Goal: Information Seeking & Learning: Understand process/instructions

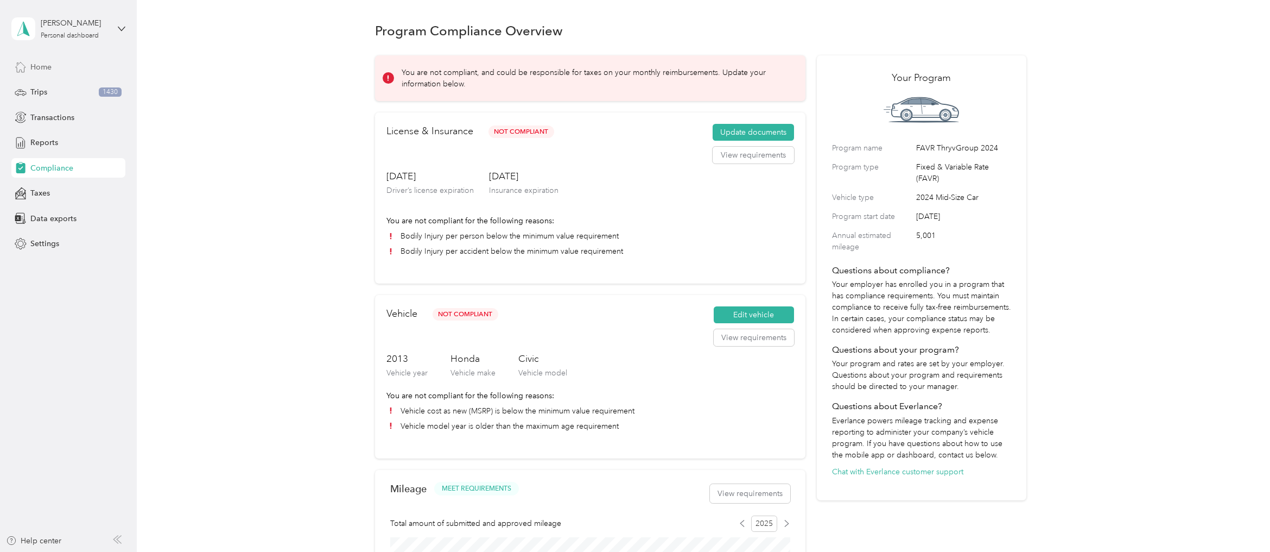
click at [54, 66] on div "Home" at bounding box center [68, 67] width 114 height 20
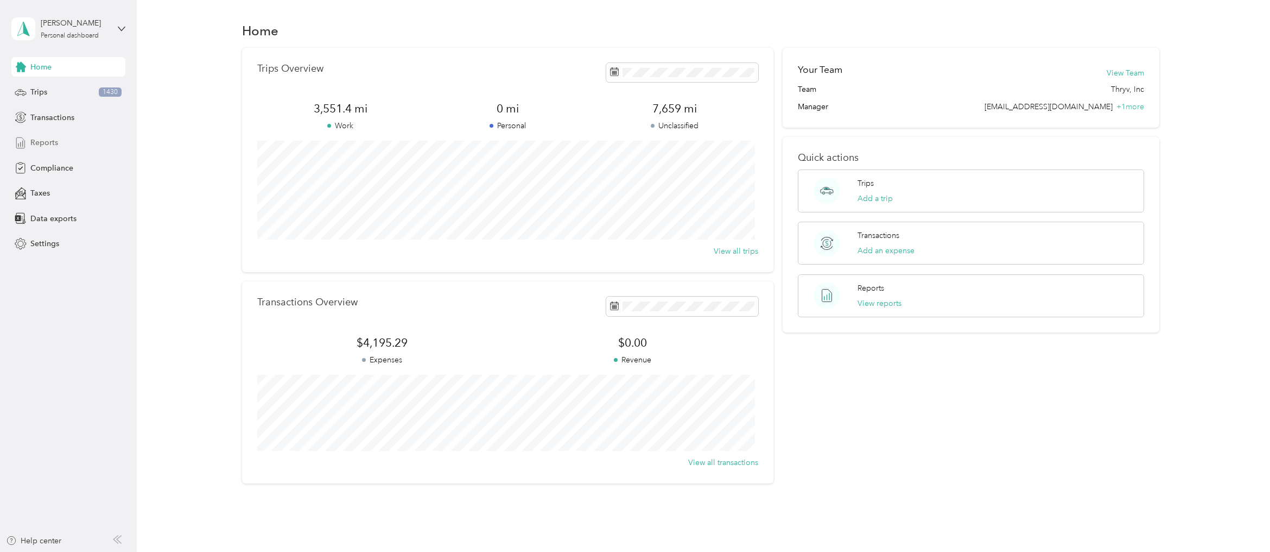
click at [65, 147] on div "Reports" at bounding box center [68, 143] width 114 height 20
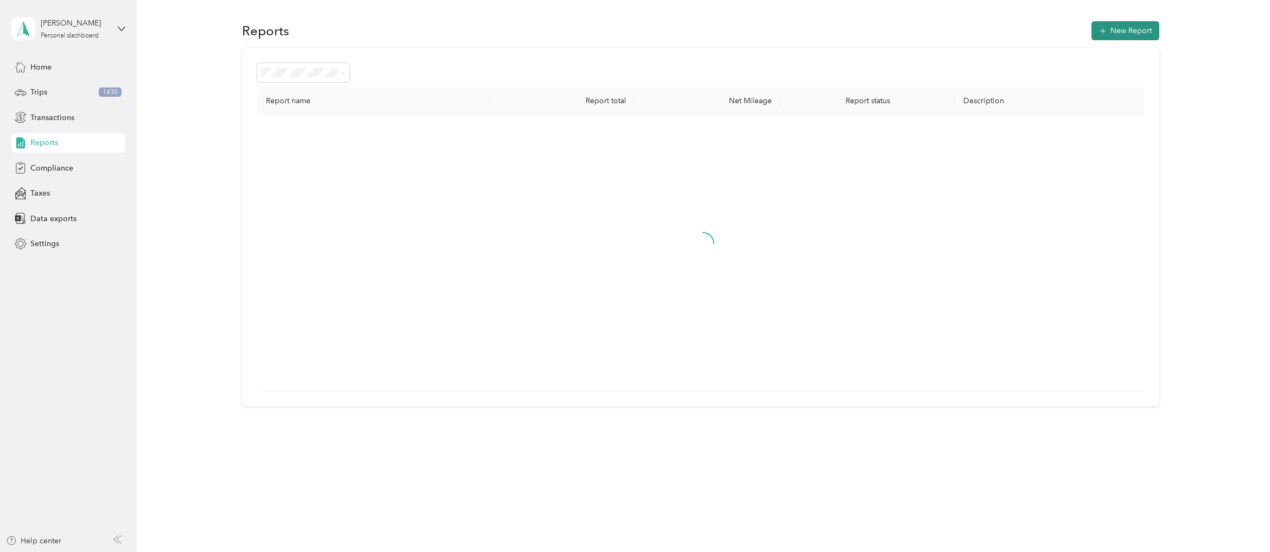
click at [1122, 31] on button "New Report" at bounding box center [1126, 30] width 68 height 19
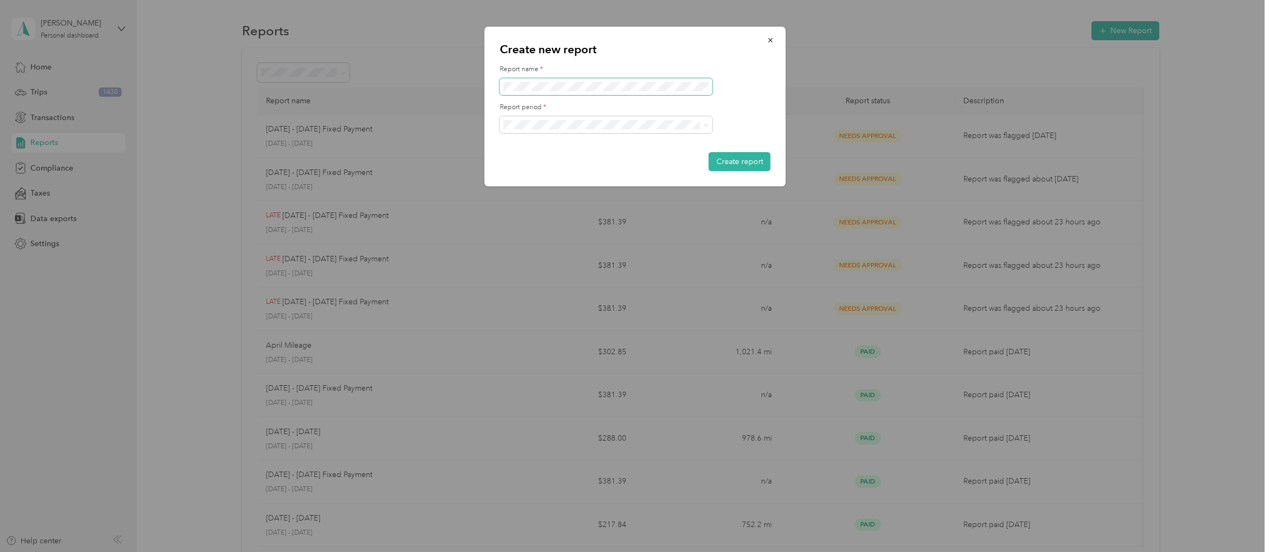
click at [559, 93] on span at bounding box center [606, 86] width 213 height 17
click at [771, 44] on span "button" at bounding box center [771, 39] width 8 height 9
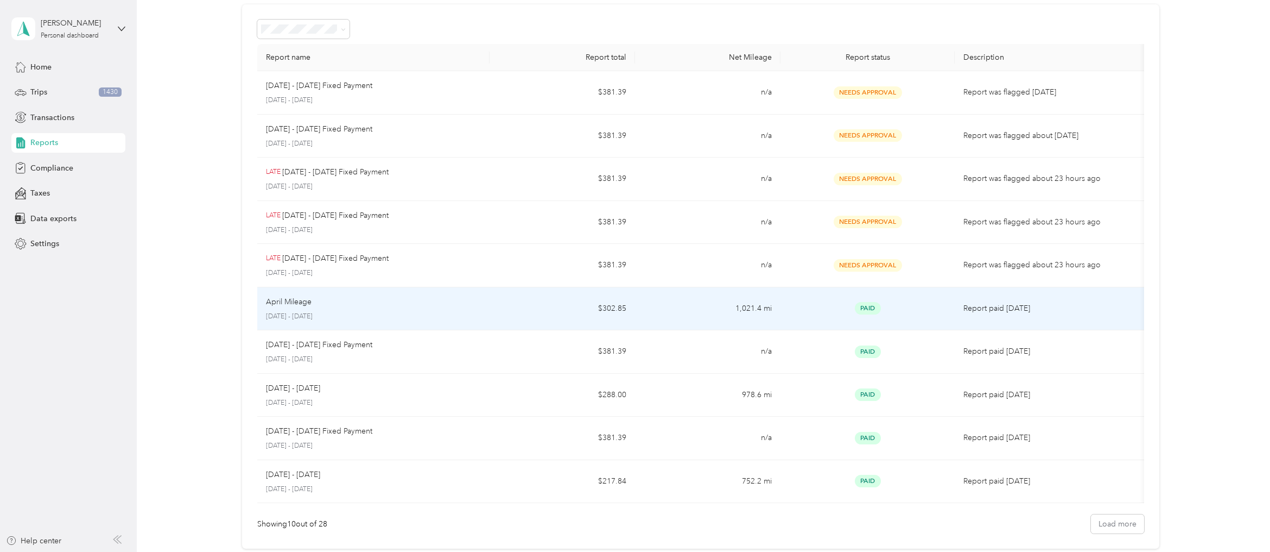
scroll to position [68, 0]
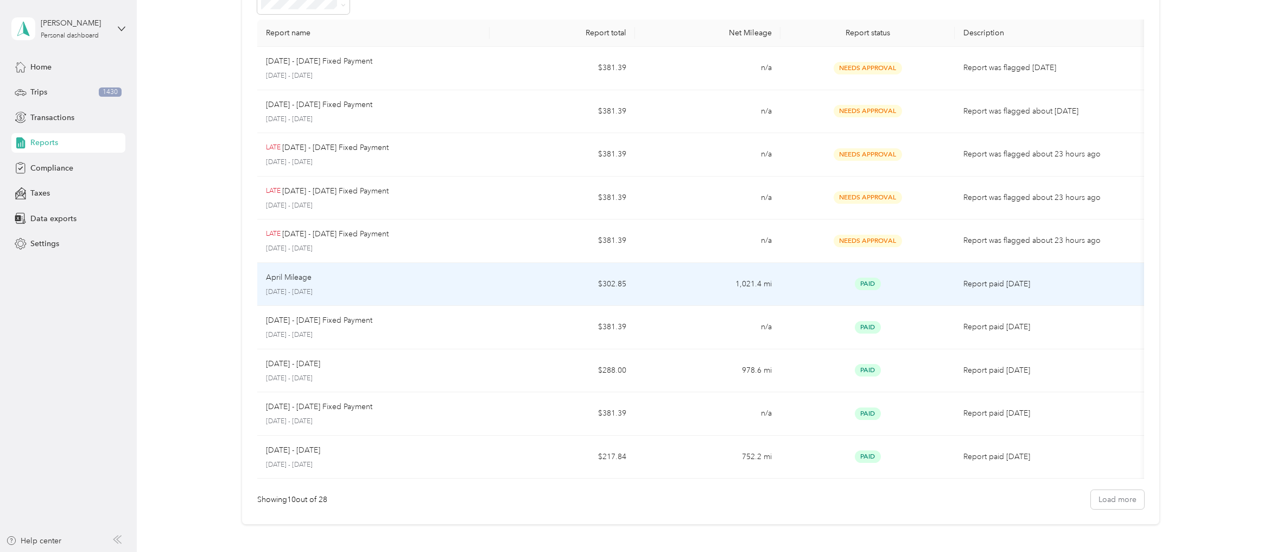
click at [413, 299] on td "April Mileage [DATE] - [DATE]" at bounding box center [373, 284] width 233 height 43
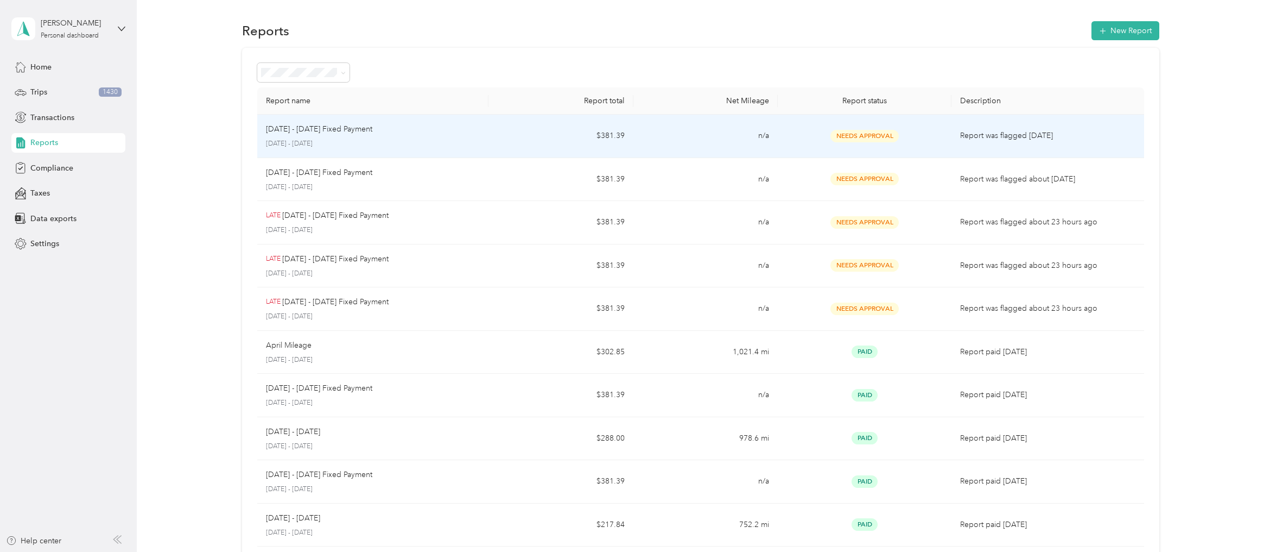
click at [472, 140] on p "[DATE] - [DATE]" at bounding box center [373, 144] width 214 height 10
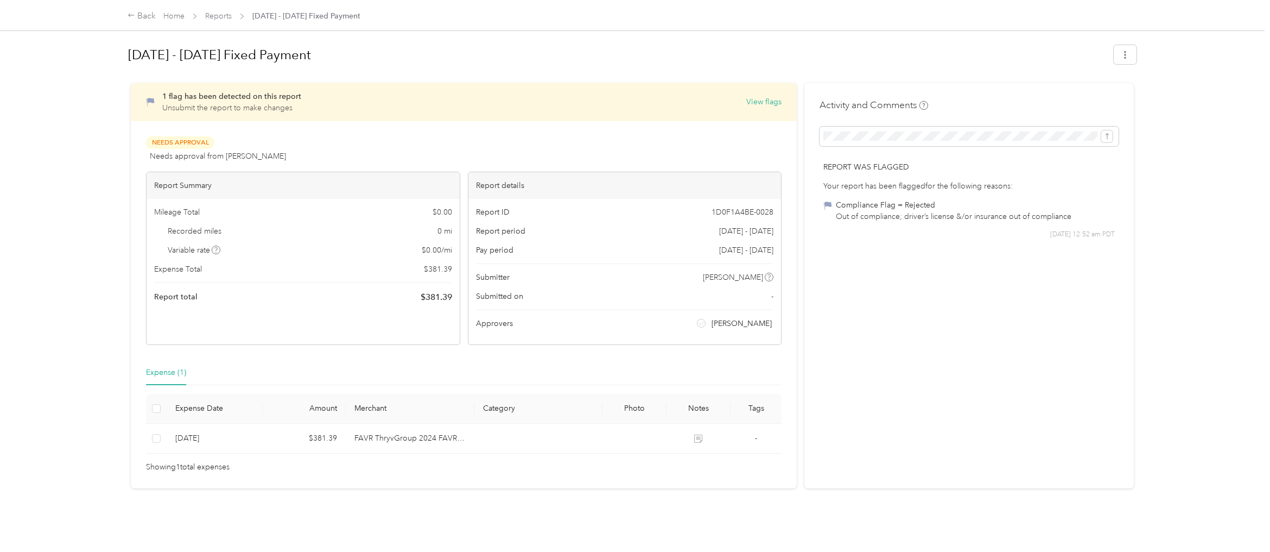
scroll to position [4, 0]
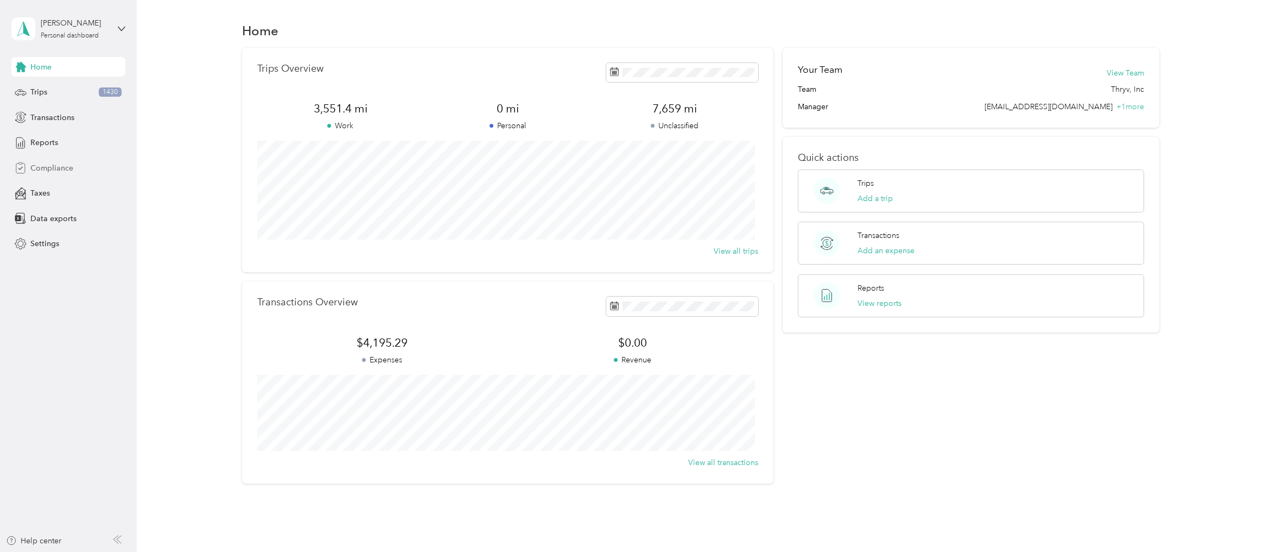
click at [59, 166] on span "Compliance" at bounding box center [51, 167] width 43 height 11
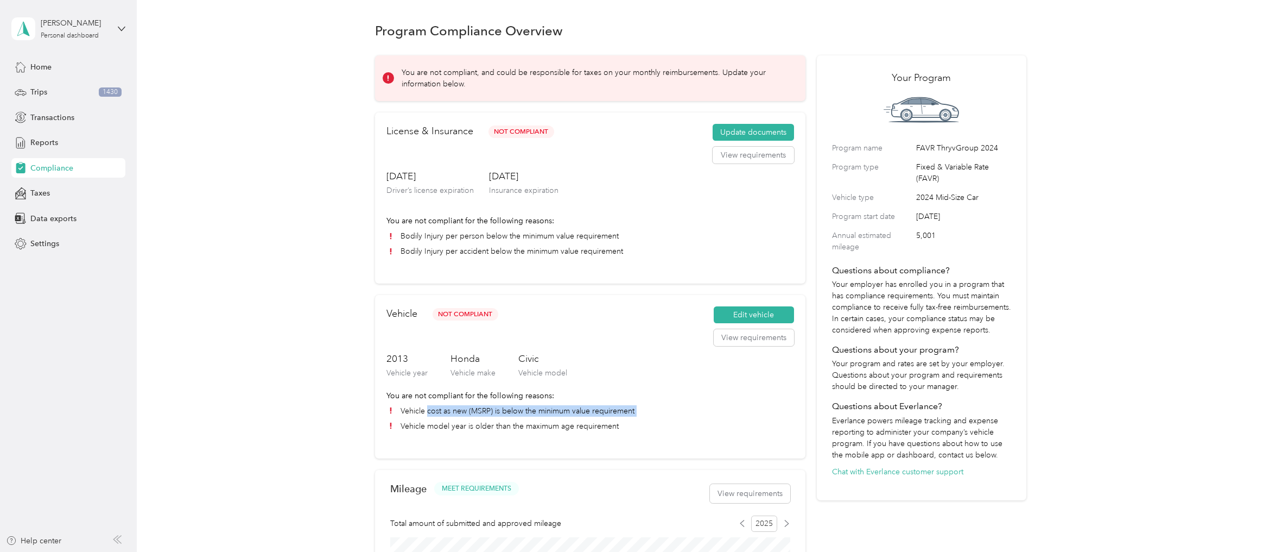
drag, startPoint x: 615, startPoint y: 427, endPoint x: 489, endPoint y: 432, distance: 125.5
click at [425, 416] on ul "Vehicle cost as new (MSRP) is below the minimum value requirement Vehicle model…" at bounding box center [591, 418] width 408 height 27
drag, startPoint x: 581, startPoint y: 446, endPoint x: 614, endPoint y: 430, distance: 36.7
click at [590, 440] on div "Vehicle Not Compliant Edit vehicle View requirements 2013 Vehicle year Honda Ve…" at bounding box center [590, 376] width 431 height 163
drag, startPoint x: 620, startPoint y: 425, endPoint x: 410, endPoint y: 412, distance: 210.0
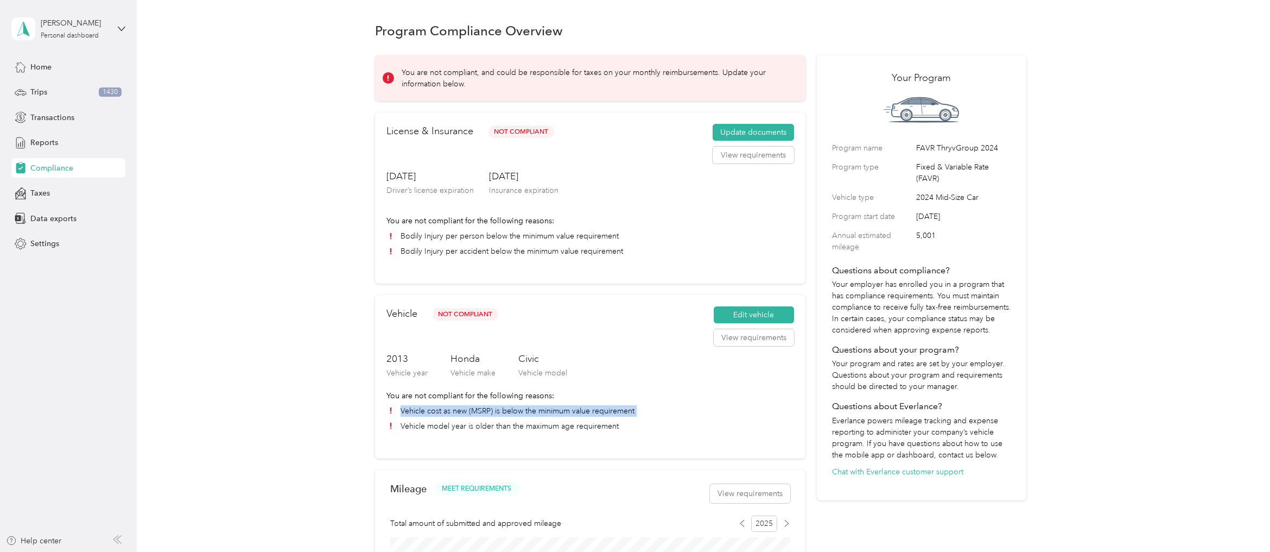
click at [411, 413] on ul "Vehicle cost as new (MSRP) is below the minimum value requirement Vehicle model…" at bounding box center [591, 418] width 408 height 27
click at [406, 410] on li "Vehicle cost as new (MSRP) is below the minimum value requirement" at bounding box center [591, 410] width 408 height 11
drag, startPoint x: 394, startPoint y: 406, endPoint x: 639, endPoint y: 438, distance: 247.0
click at [639, 438] on div "Vehicle Not Compliant Edit vehicle View requirements 2013 Vehicle year Honda Ve…" at bounding box center [590, 376] width 431 height 163
copy ul "Vehicle cost as new (MSRP) is below the minimum value requirement Vehicle model…"
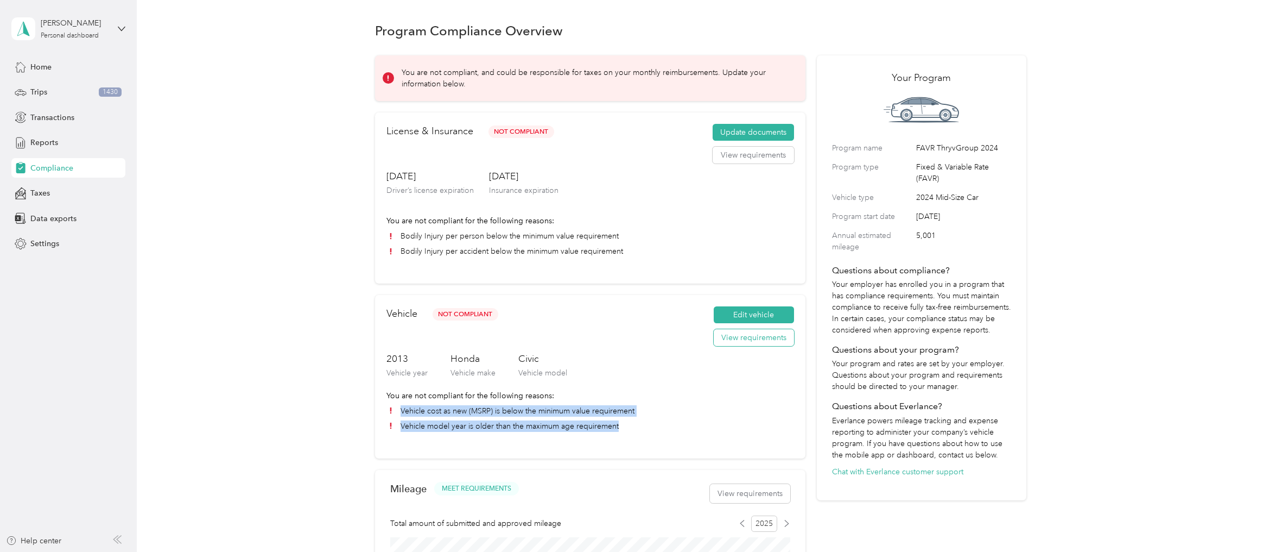
click at [745, 338] on button "View requirements" at bounding box center [754, 337] width 80 height 17
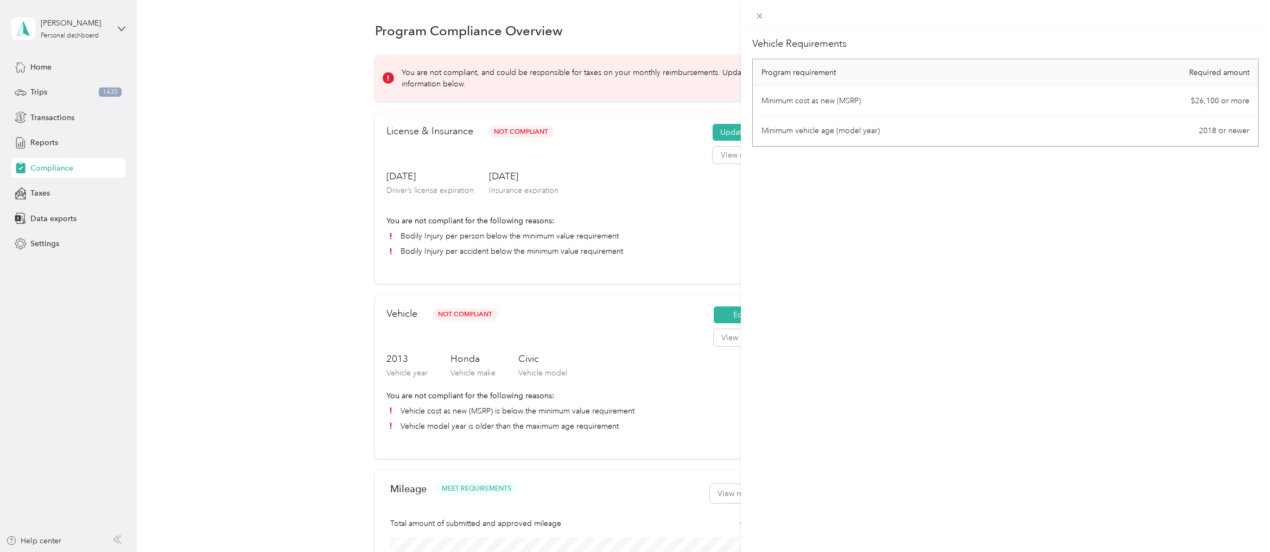
click at [1204, 128] on td "2018 or newer" at bounding box center [1166, 131] width 184 height 30
click at [756, 15] on icon at bounding box center [759, 15] width 9 height 9
